Goal: Task Accomplishment & Management: Use online tool/utility

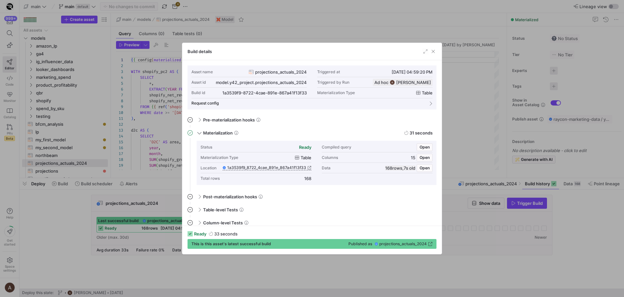
scroll to position [59, 0]
click at [433, 51] on span "button" at bounding box center [433, 51] width 7 height 7
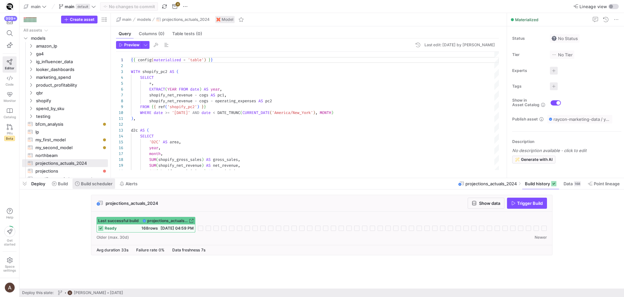
click at [89, 187] on span at bounding box center [94, 183] width 43 height 10
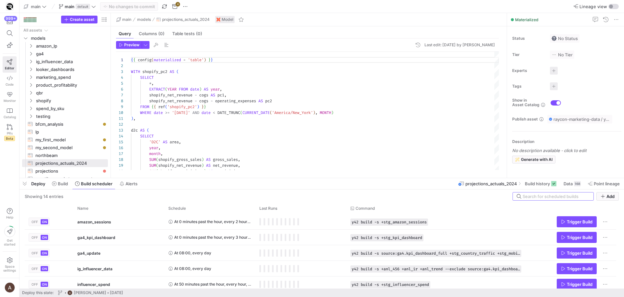
scroll to position [65, 0]
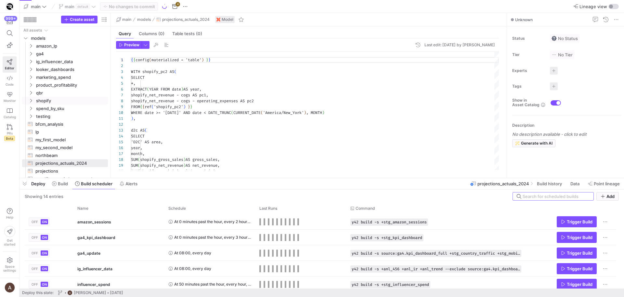
scroll to position [59, 0]
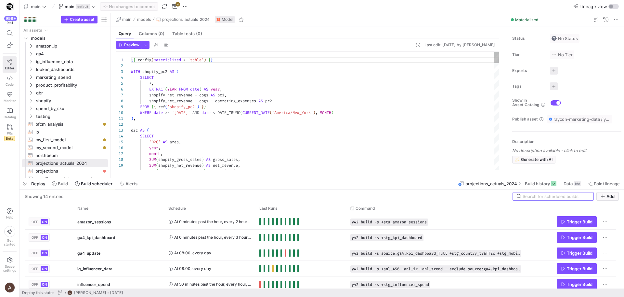
type textarea "), d2c AS ( SELECT 'D2C' AS area, year, month, SUM(shopify_gross_sales) AS gros…"
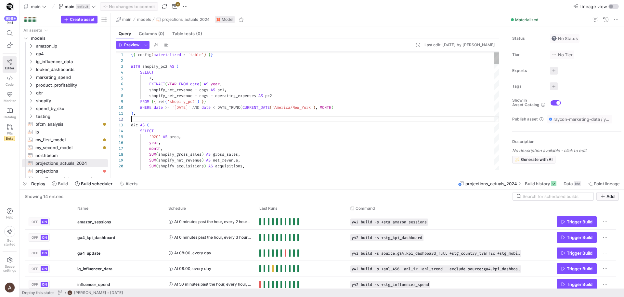
scroll to position [6, 0]
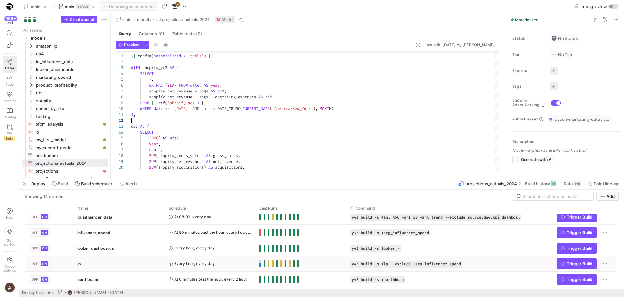
scroll to position [52, 0]
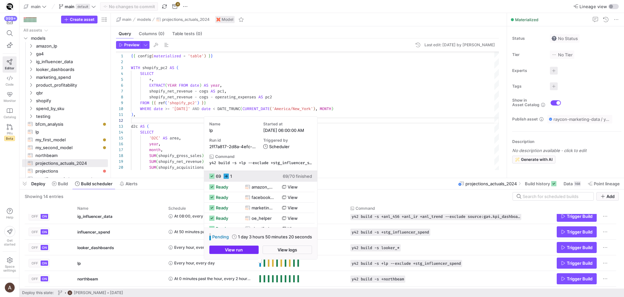
click at [255, 252] on span "button" at bounding box center [234, 250] width 49 height 8
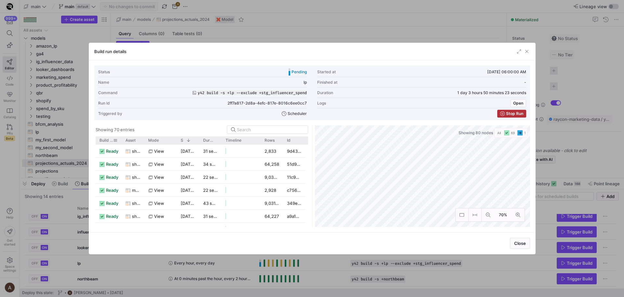
click at [100, 137] on div "Build status" at bounding box center [109, 140] width 18 height 8
click at [103, 140] on span "Build status" at bounding box center [107, 140] width 14 height 5
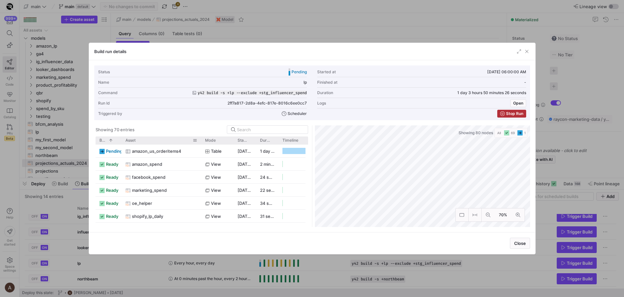
drag, startPoint x: 143, startPoint y: 140, endPoint x: 200, endPoint y: 138, distance: 57.0
click at [200, 138] on div at bounding box center [201, 140] width 3 height 8
click at [515, 115] on span "Stop Run" at bounding box center [514, 113] width 17 height 5
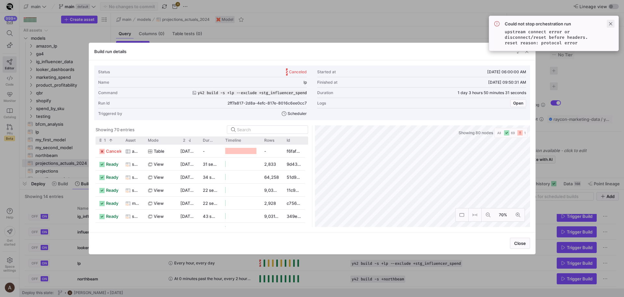
click at [609, 23] on span at bounding box center [611, 24] width 8 height 8
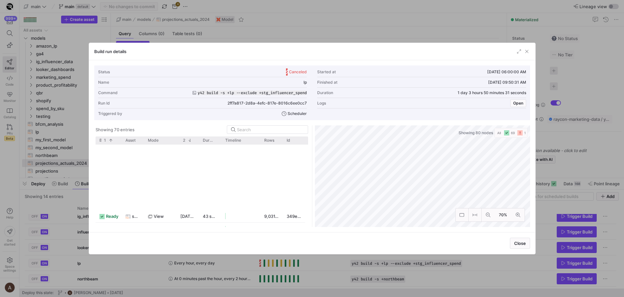
scroll to position [199, 0]
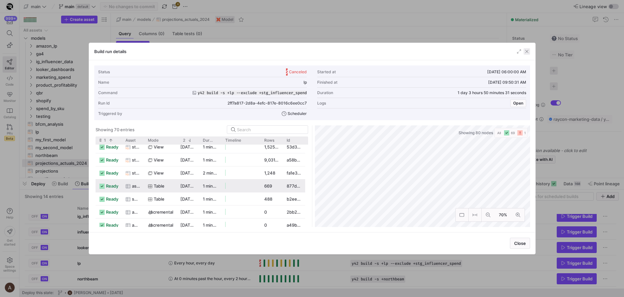
click at [526, 51] on span "button" at bounding box center [527, 51] width 7 height 7
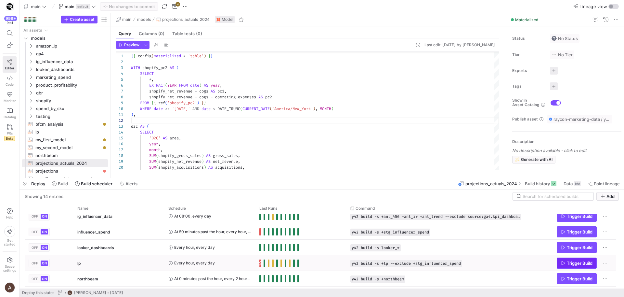
click at [572, 262] on span "Trigger Build" at bounding box center [580, 262] width 26 height 5
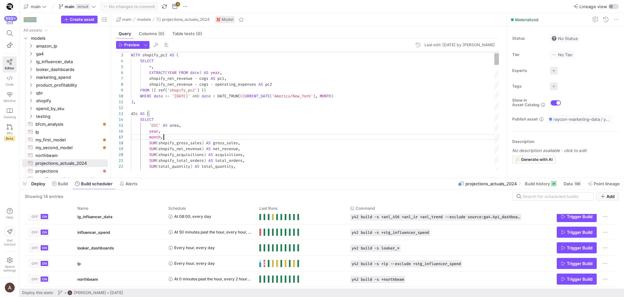
scroll to position [35, 33]
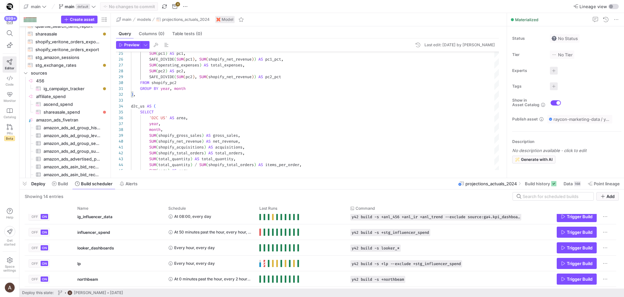
scroll to position [148, 0]
click at [14, 80] on link "Code" at bounding box center [10, 81] width 14 height 16
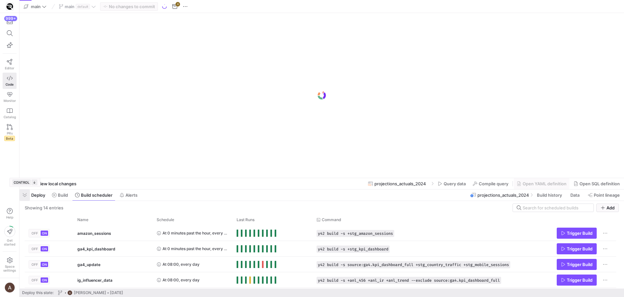
click at [22, 197] on span "button" at bounding box center [25, 194] width 10 height 11
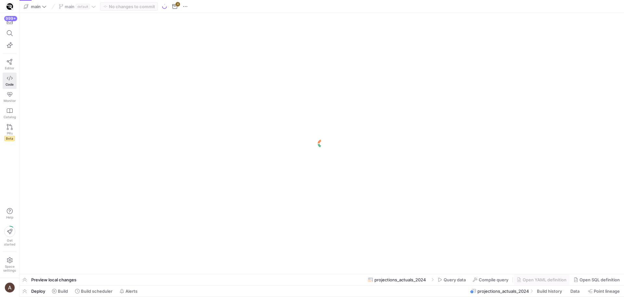
click at [7, 166] on div "999+ Editor Code Monitor Catalog PRs Beta Help Get started Space settings" at bounding box center [9, 148] width 19 height 297
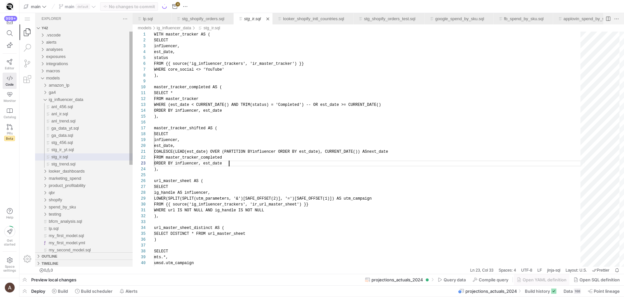
scroll to position [12, 75]
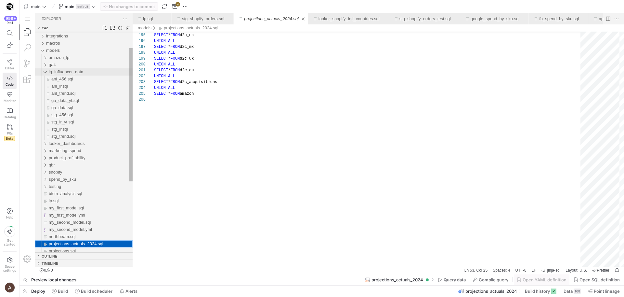
click at [80, 69] on div "ig_influencer_data" at bounding box center [91, 71] width 84 height 7
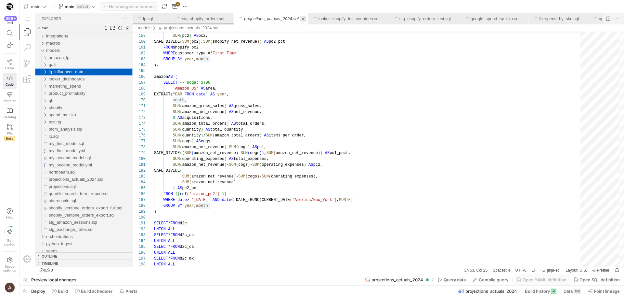
click at [307, 17] on link "Close (⌘W)" at bounding box center [303, 19] width 7 height 7
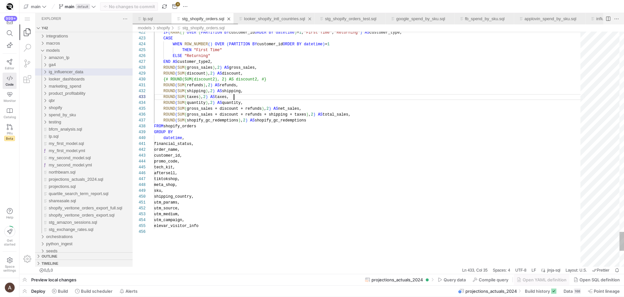
scroll to position [12, 80]
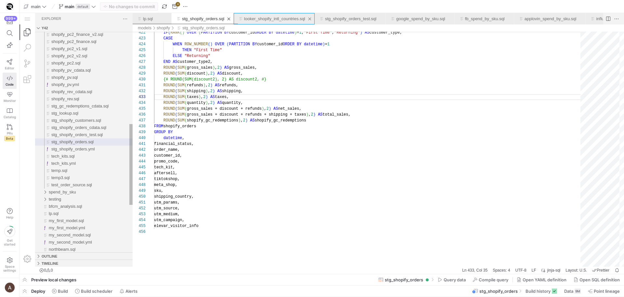
click at [290, 18] on link "looker_shopify_intl_countries.sql" at bounding box center [274, 18] width 61 height 5
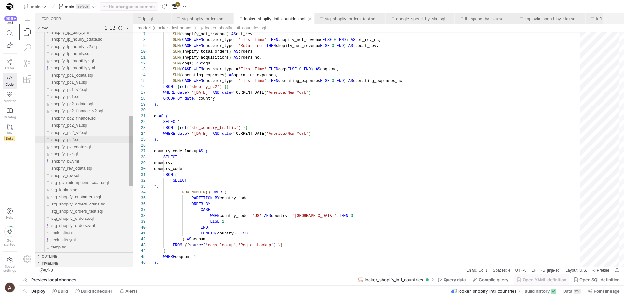
click at [79, 138] on span "shopify_pc2.sql" at bounding box center [65, 139] width 29 height 5
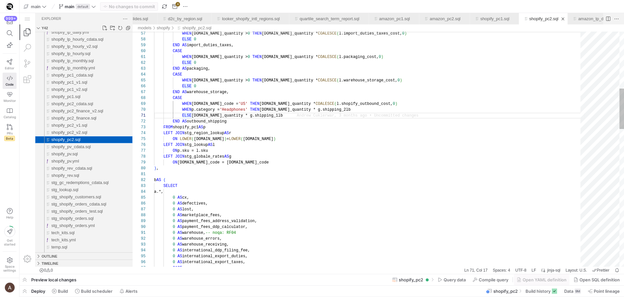
scroll to position [59, 38]
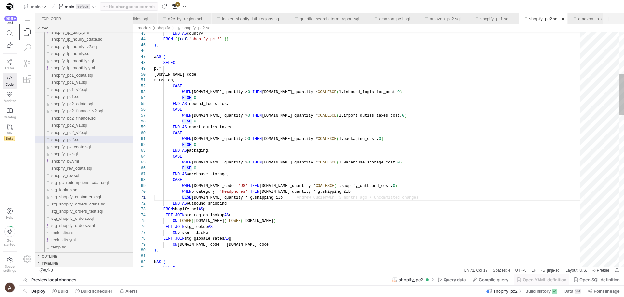
type textarea "WHEN p.net_quantity > 0 THEN p.net_quantity * COALESCE(l.packaging_cost, 0) ELS…"
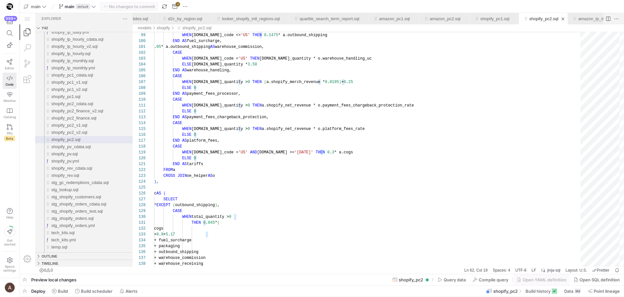
click at [103, 286] on span at bounding box center [94, 291] width 43 height 10
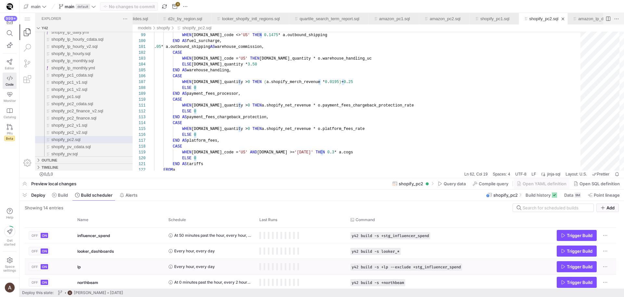
scroll to position [65, 0]
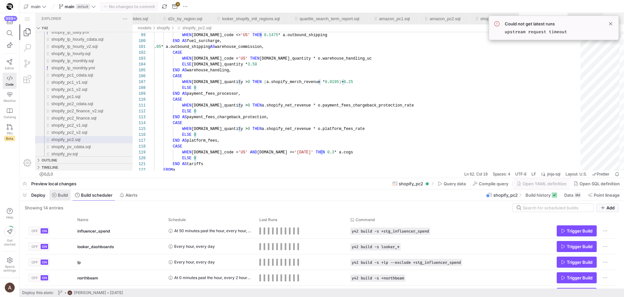
click at [68, 194] on span "Build" at bounding box center [63, 194] width 10 height 5
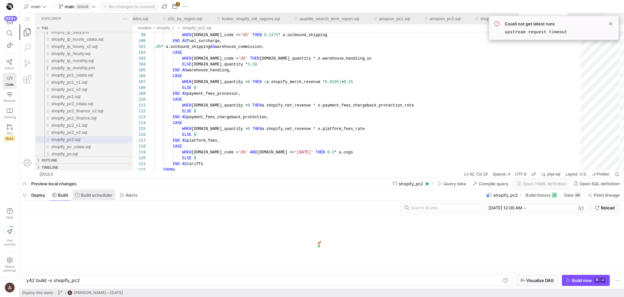
scroll to position [0, 52]
click at [86, 195] on span "Build scheduler" at bounding box center [97, 194] width 32 height 5
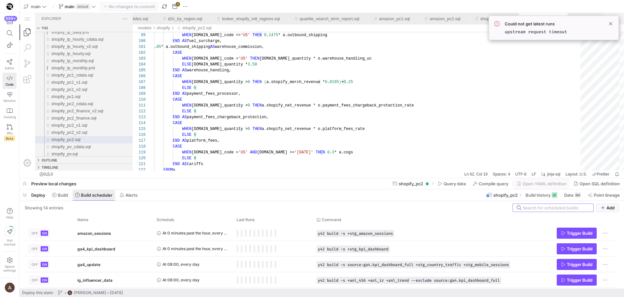
scroll to position [6, 42]
